Goal: Information Seeking & Learning: Learn about a topic

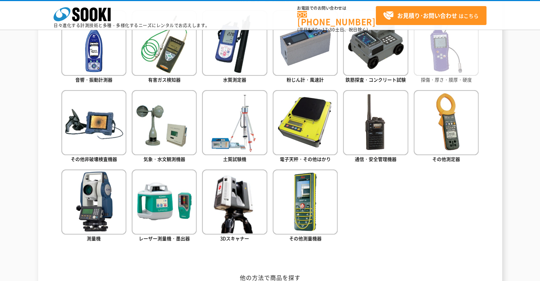
scroll to position [286, 0]
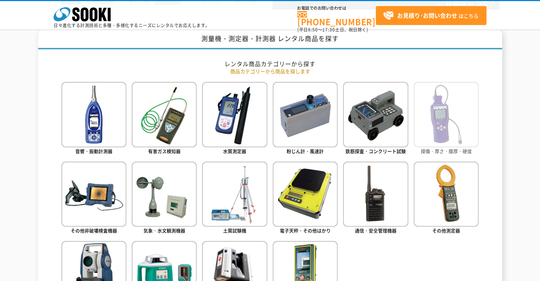
click at [442, 101] on img at bounding box center [446, 114] width 65 height 65
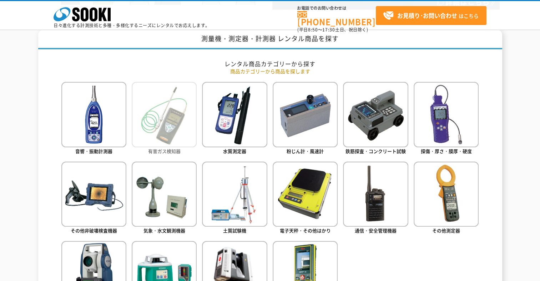
click at [158, 127] on img at bounding box center [164, 114] width 65 height 65
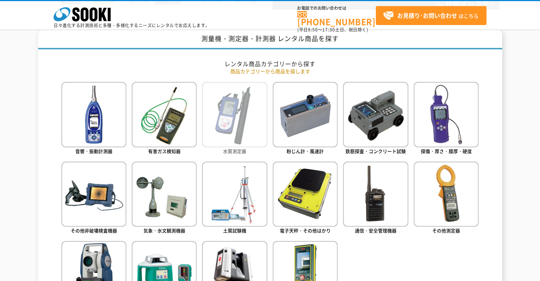
click at [245, 136] on img at bounding box center [234, 114] width 65 height 65
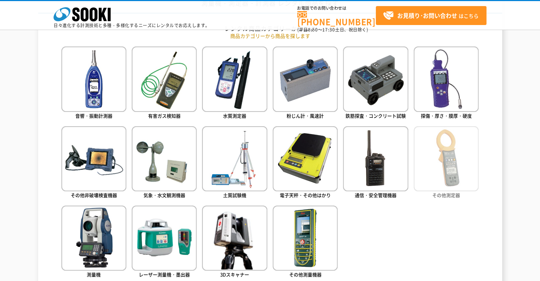
scroll to position [357, 0]
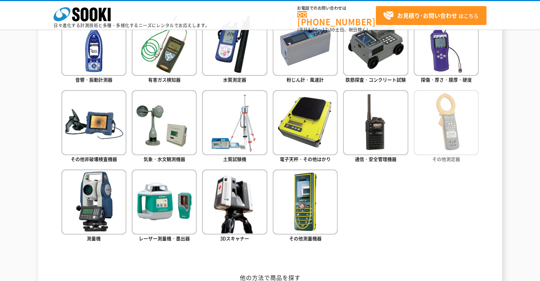
click at [451, 136] on img at bounding box center [446, 122] width 65 height 65
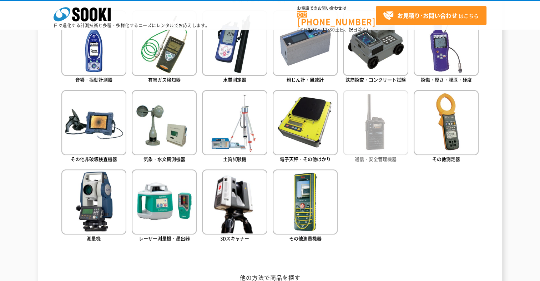
click at [397, 135] on img at bounding box center [375, 122] width 65 height 65
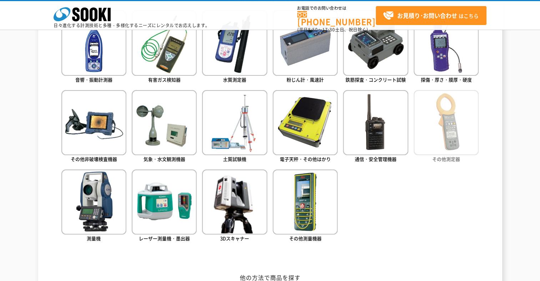
click at [430, 158] on link "その他測定器" at bounding box center [446, 127] width 65 height 74
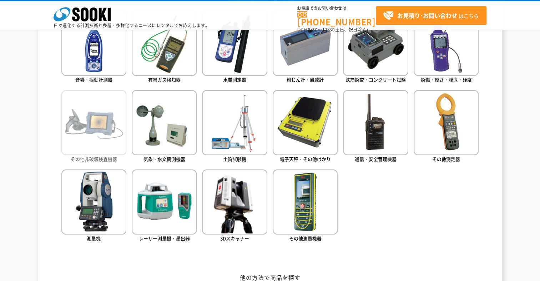
click at [82, 147] on img at bounding box center [93, 122] width 65 height 65
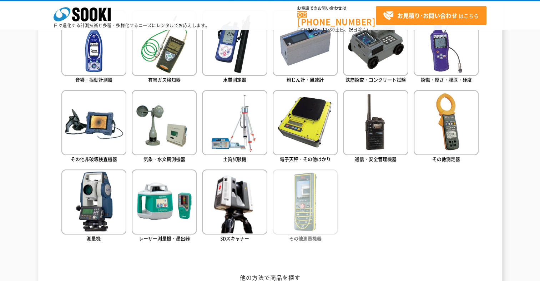
click at [326, 223] on img at bounding box center [305, 201] width 65 height 65
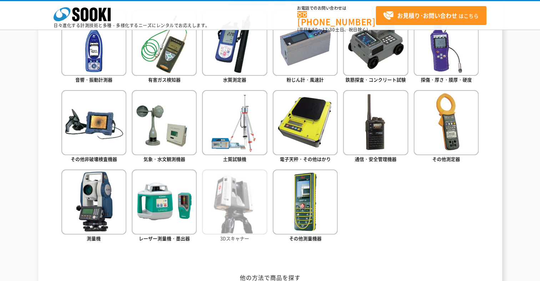
click at [216, 201] on img at bounding box center [234, 201] width 65 height 65
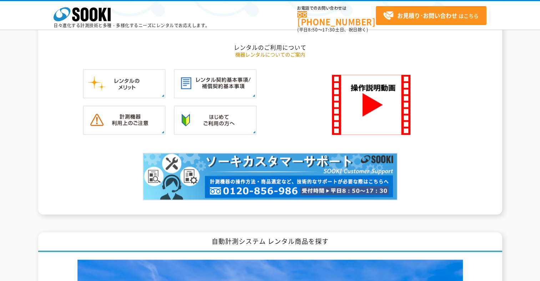
scroll to position [750, 0]
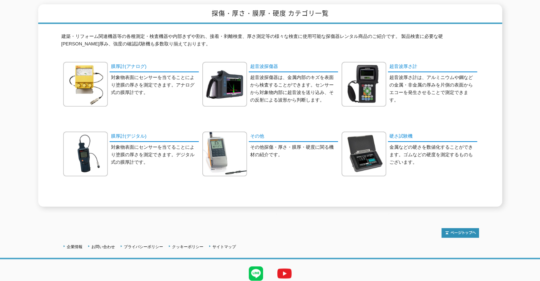
scroll to position [107, 0]
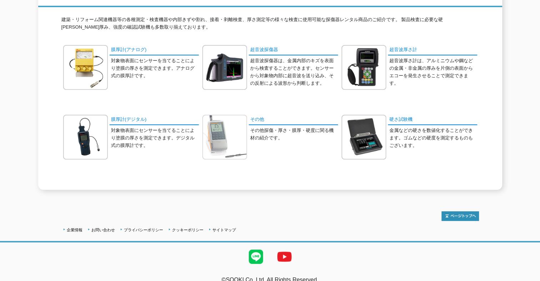
click at [224, 135] on img at bounding box center [225, 137] width 45 height 45
click at [235, 146] on img at bounding box center [225, 137] width 45 height 45
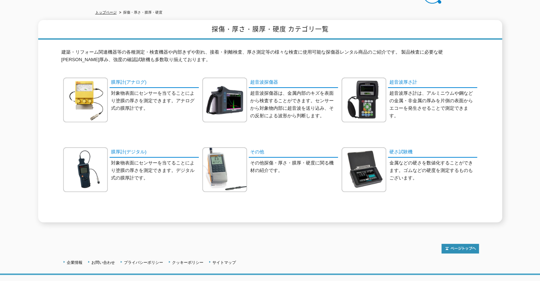
scroll to position [0, 0]
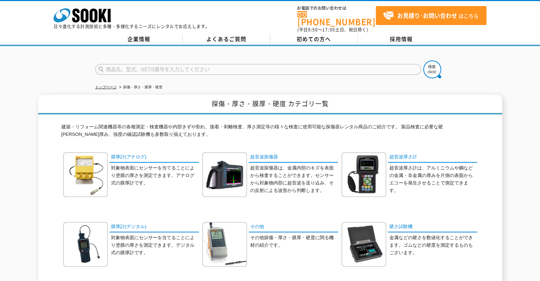
click at [111, 234] on p "対象物表面にセンサーを当てることにより塗膜の厚さを測定できます。デジタル式の膜厚計です。" at bounding box center [155, 245] width 88 height 22
click at [116, 222] on link "膜厚計(デジタル)" at bounding box center [154, 227] width 89 height 10
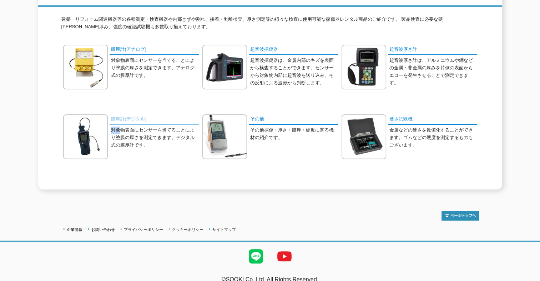
scroll to position [113, 0]
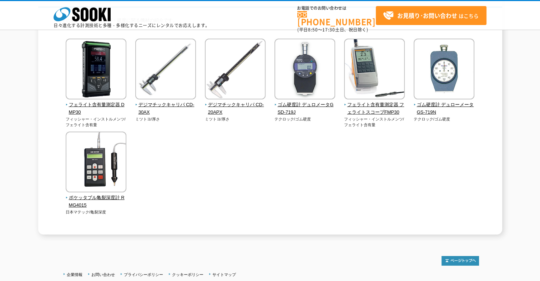
scroll to position [36, 0]
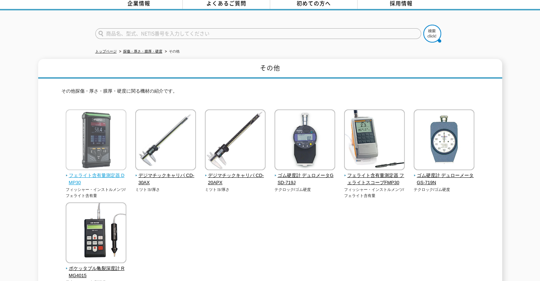
click at [95, 166] on img at bounding box center [96, 140] width 61 height 63
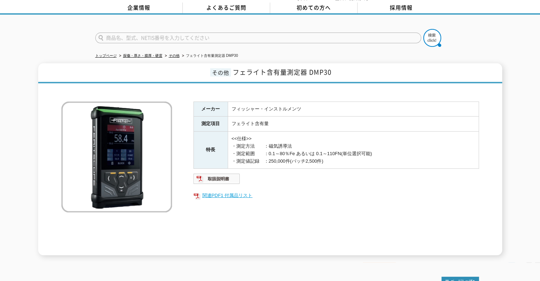
scroll to position [31, 0]
click at [222, 174] on img at bounding box center [217, 178] width 47 height 11
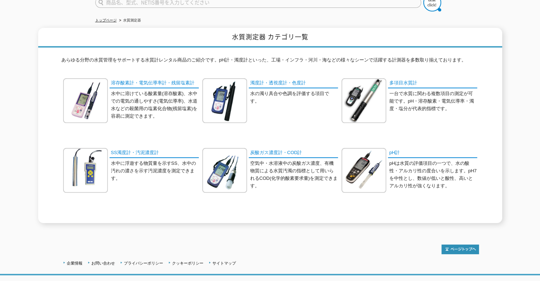
scroll to position [71, 0]
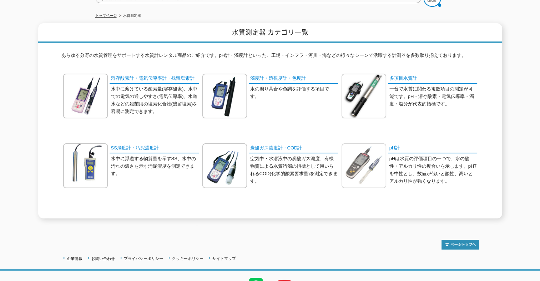
click at [379, 161] on img at bounding box center [364, 165] width 45 height 45
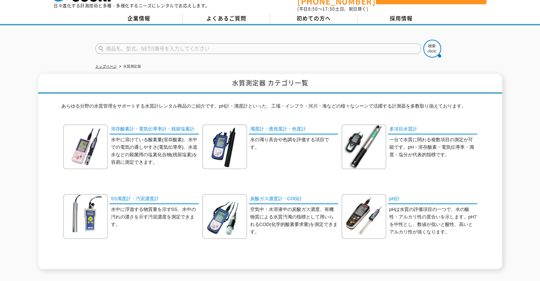
scroll to position [0, 0]
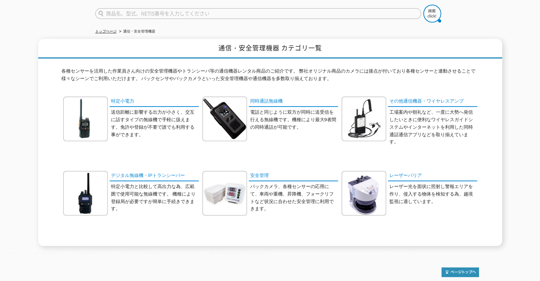
scroll to position [107, 0]
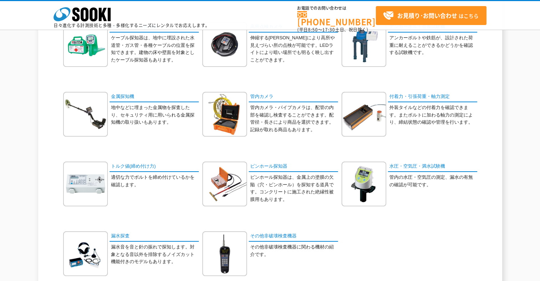
scroll to position [143, 0]
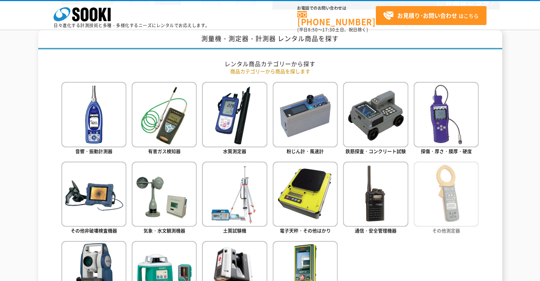
scroll to position [321, 0]
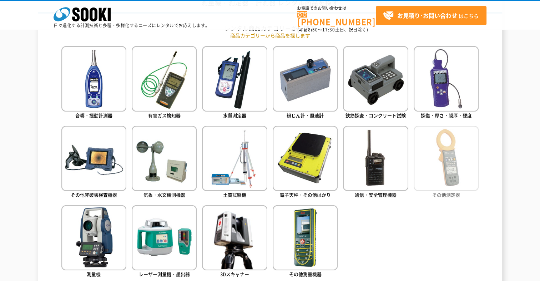
click at [469, 164] on img at bounding box center [446, 158] width 65 height 65
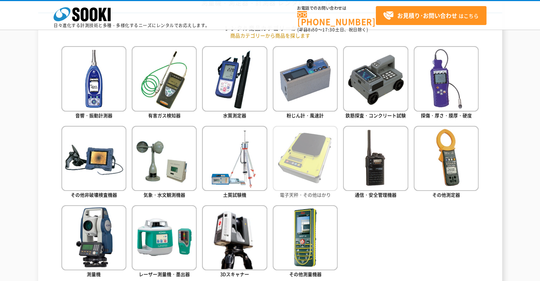
scroll to position [357, 0]
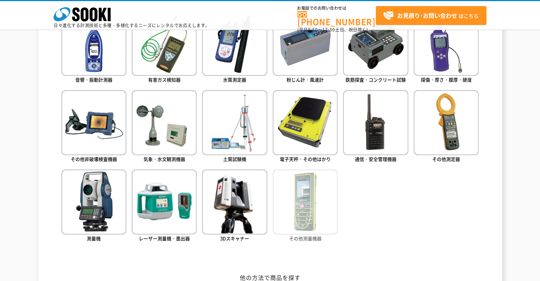
click at [333, 213] on img at bounding box center [305, 201] width 65 height 65
click at [324, 214] on img at bounding box center [305, 201] width 65 height 65
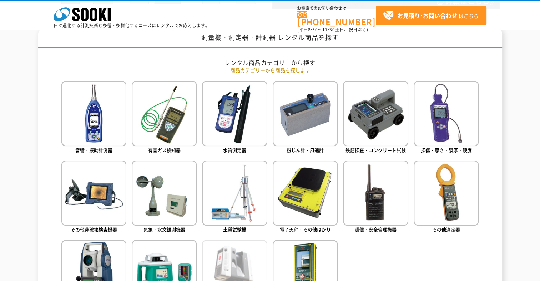
scroll to position [286, 0]
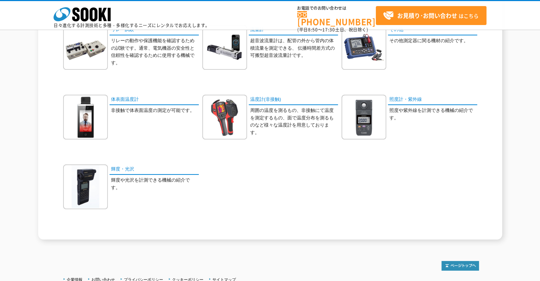
scroll to position [321, 0]
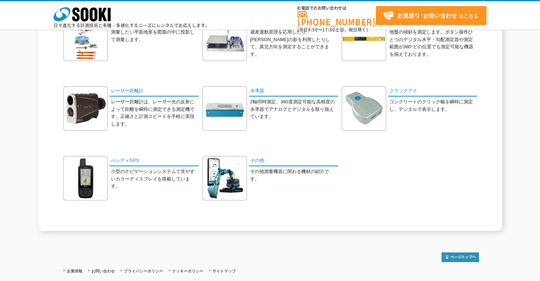
scroll to position [107, 0]
